Goal: Task Accomplishment & Management: Manage account settings

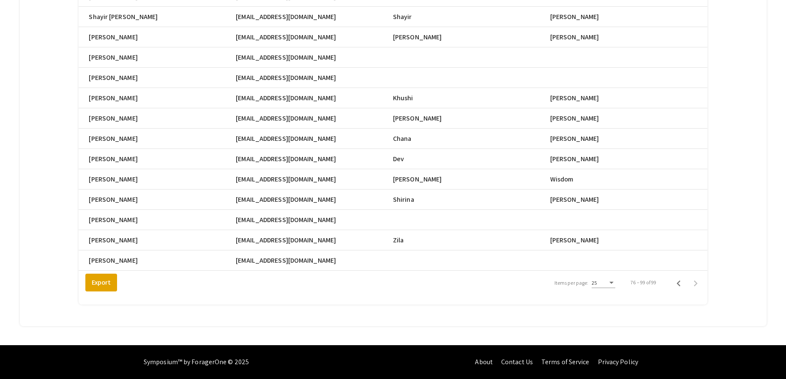
scroll to position [0, 374]
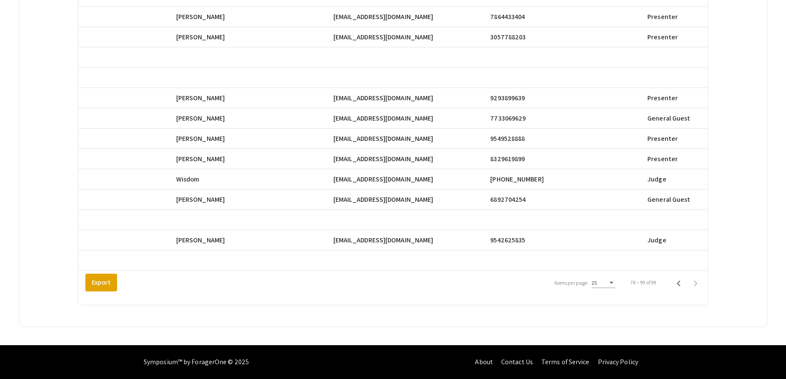
click at [34, 139] on div "Total Registrants: 99 search Search Registrant Full Name Email First Name Last …" at bounding box center [392, 6] width 723 height 618
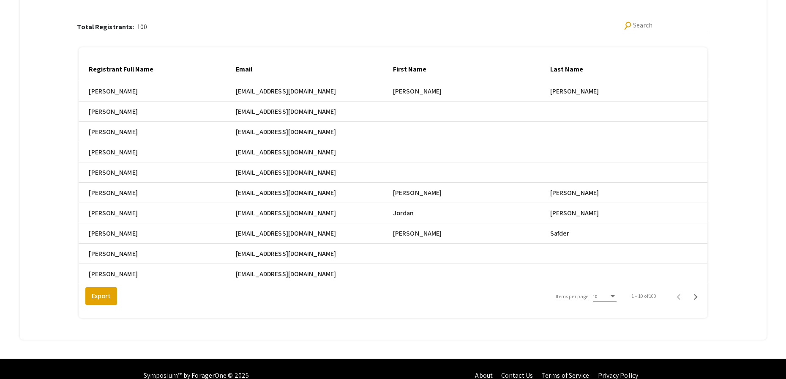
scroll to position [122, 0]
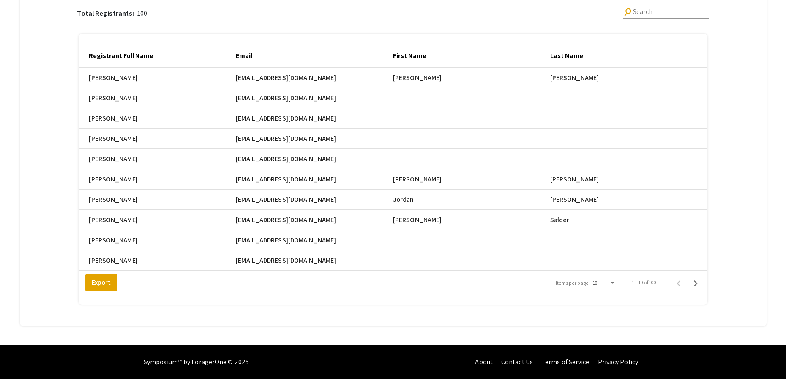
click at [609, 280] on div "10" at bounding box center [601, 283] width 16 height 6
click at [613, 303] on span "25" at bounding box center [610, 297] width 24 height 15
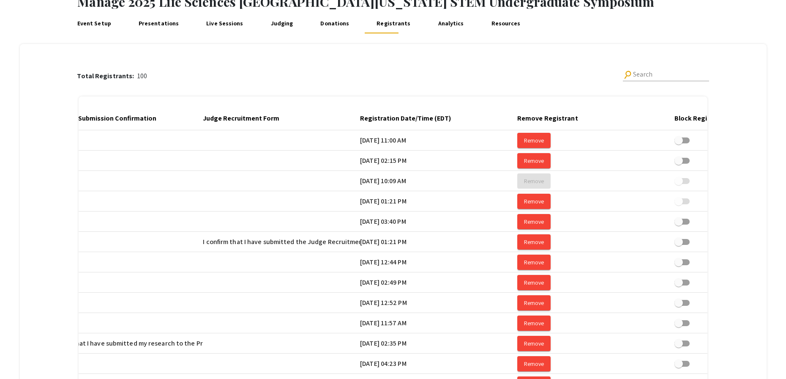
scroll to position [0, 1456]
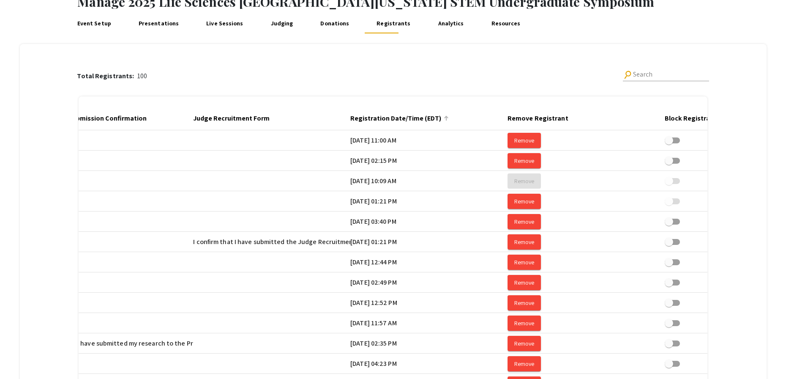
click at [448, 117] on div at bounding box center [447, 117] width 3 height 3
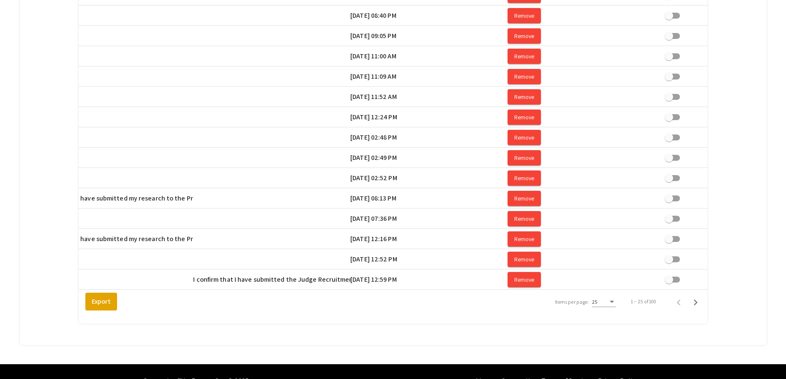
scroll to position [426, 0]
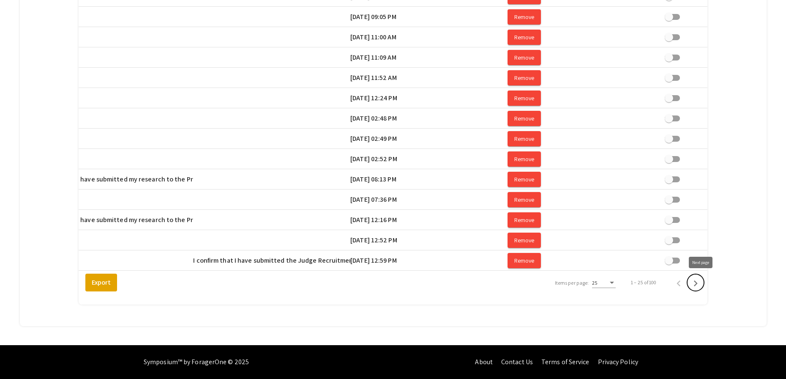
click at [698, 282] on icon "Next page" at bounding box center [696, 283] width 4 height 6
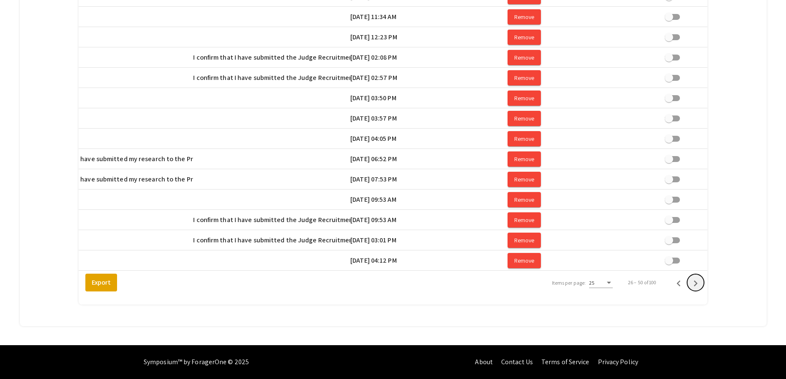
click at [698, 282] on icon "Next page" at bounding box center [696, 283] width 4 height 6
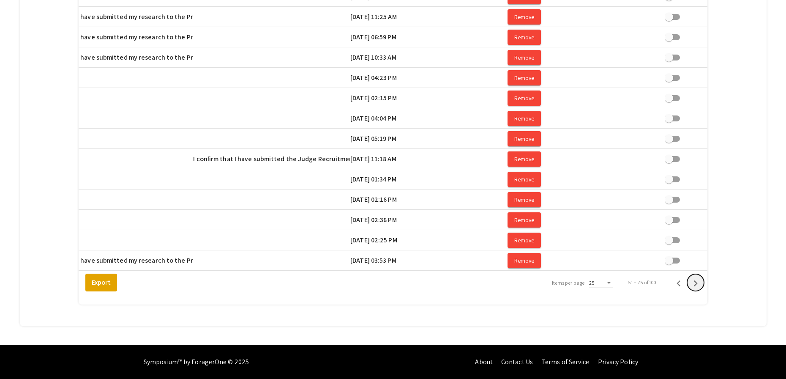
click at [698, 282] on icon "Next page" at bounding box center [696, 283] width 4 height 6
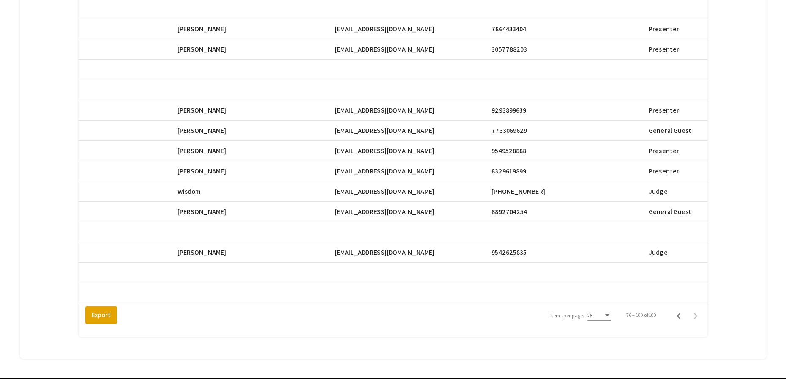
scroll to position [385, 0]
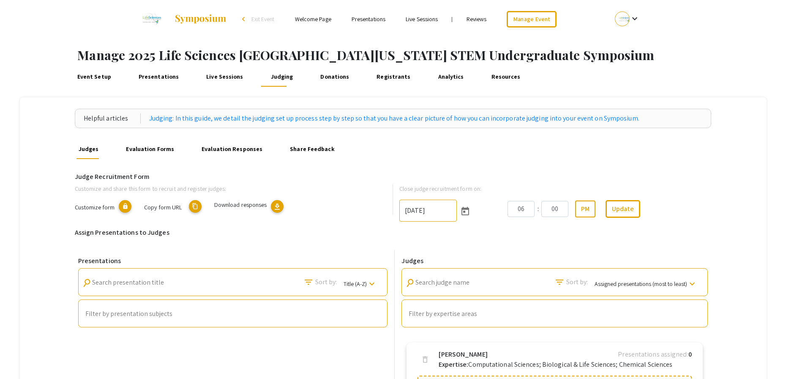
scroll to position [1811, 0]
click at [280, 76] on link "Judging" at bounding box center [282, 76] width 26 height 20
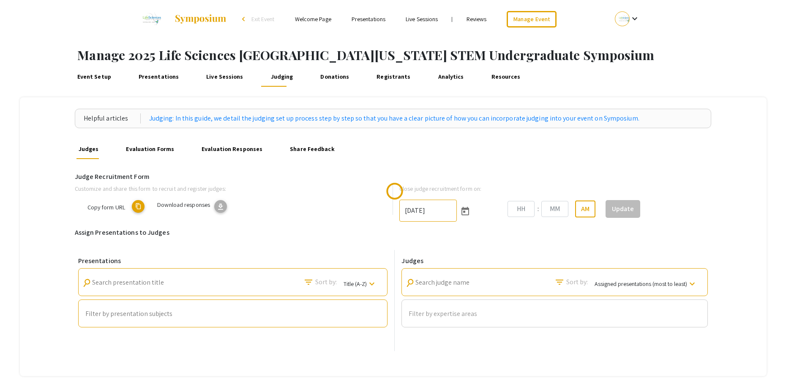
type input "10/25/2025"
type input "06"
type input "00"
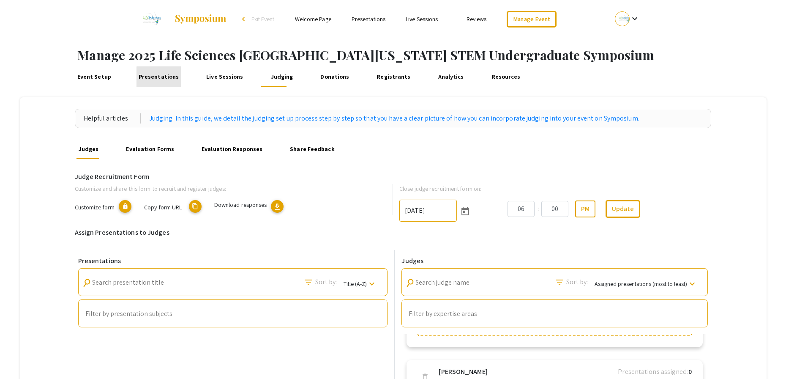
click at [158, 79] on link "Presentations" at bounding box center [158, 76] width 44 height 20
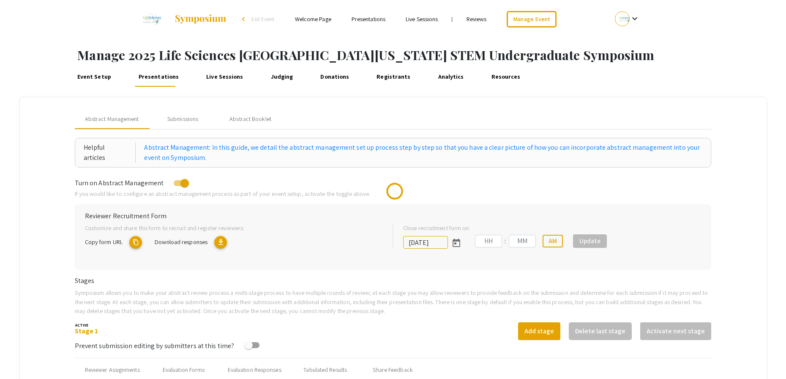
type input "10/25/2025"
type input "05"
type input "00"
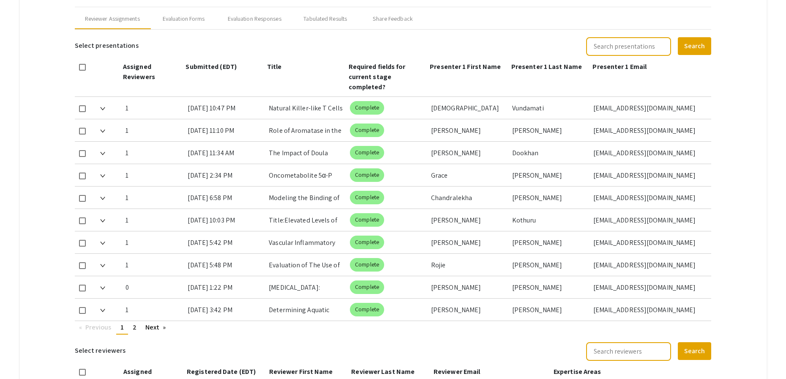
scroll to position [351, 0]
drag, startPoint x: 131, startPoint y: 327, endPoint x: 142, endPoint y: 324, distance: 11.3
click at [131, 326] on link "page 2" at bounding box center [134, 326] width 12 height 13
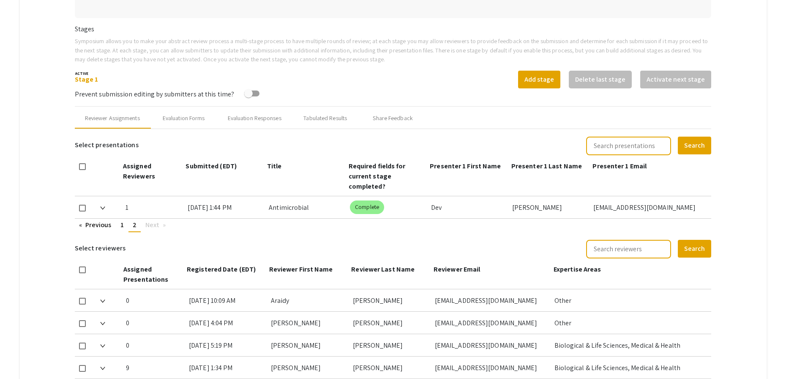
scroll to position [237, 0]
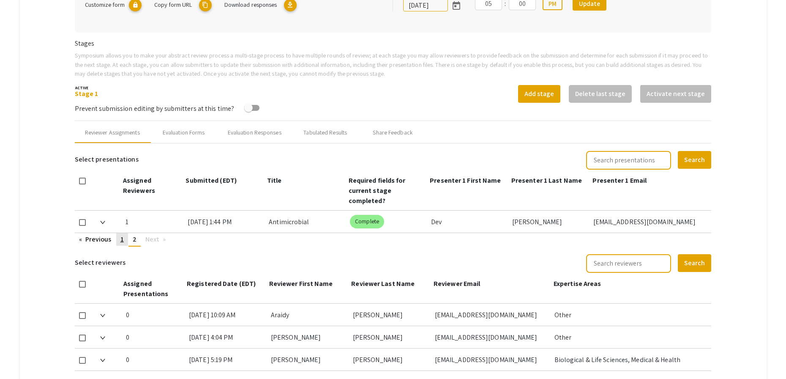
click at [123, 241] on span "1" at bounding box center [121, 238] width 3 height 9
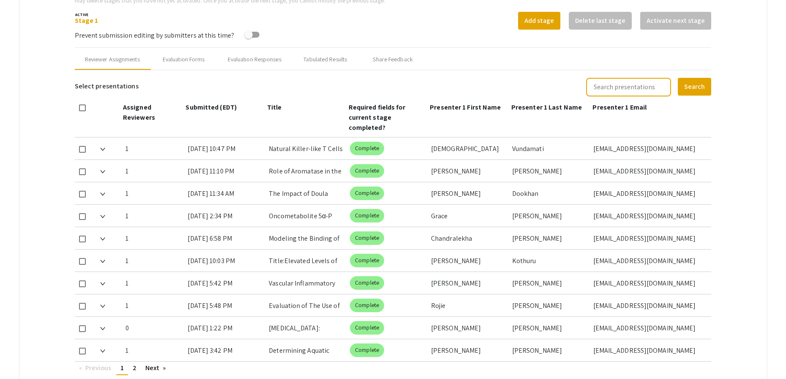
scroll to position [313, 0]
